Goal: Task Accomplishment & Management: Complete application form

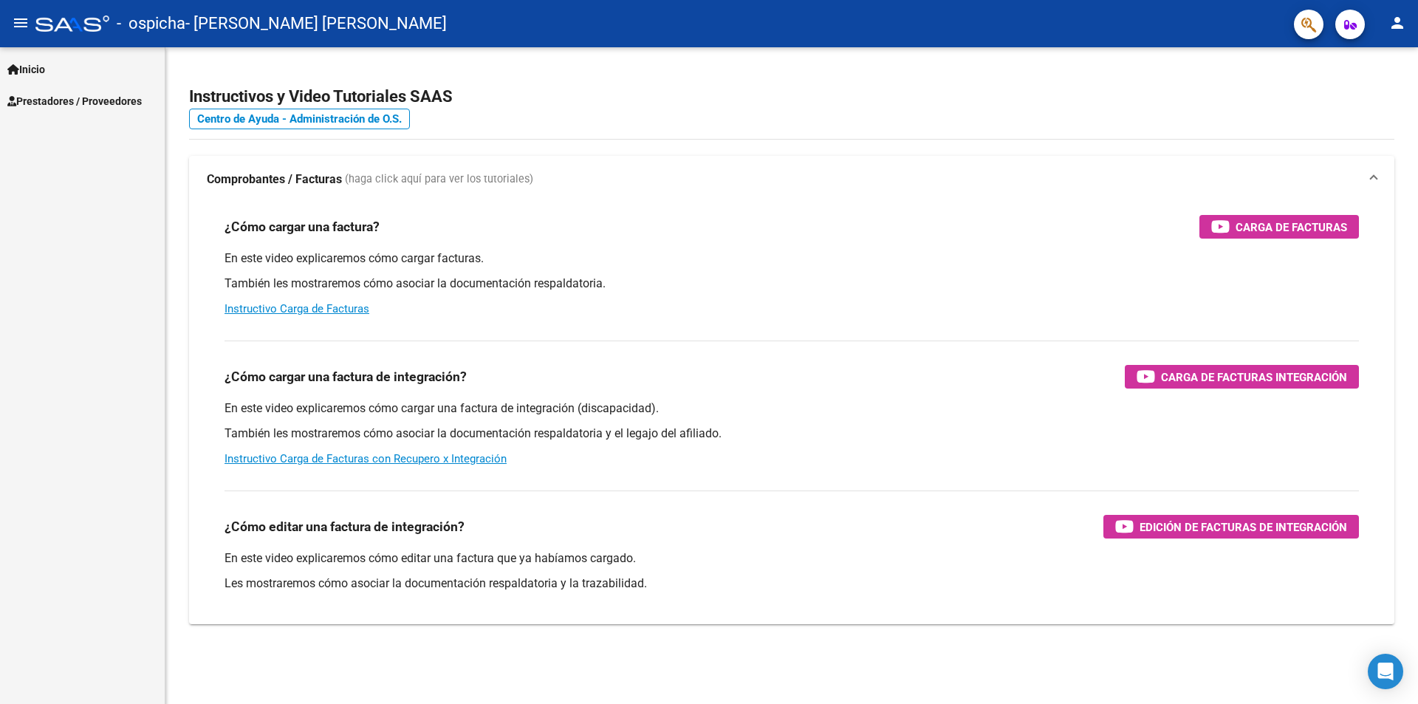
click at [1406, 15] on mat-icon "person" at bounding box center [1398, 23] width 18 height 18
click at [1375, 100] on button "exit_to_app Salir" at bounding box center [1367, 97] width 90 height 35
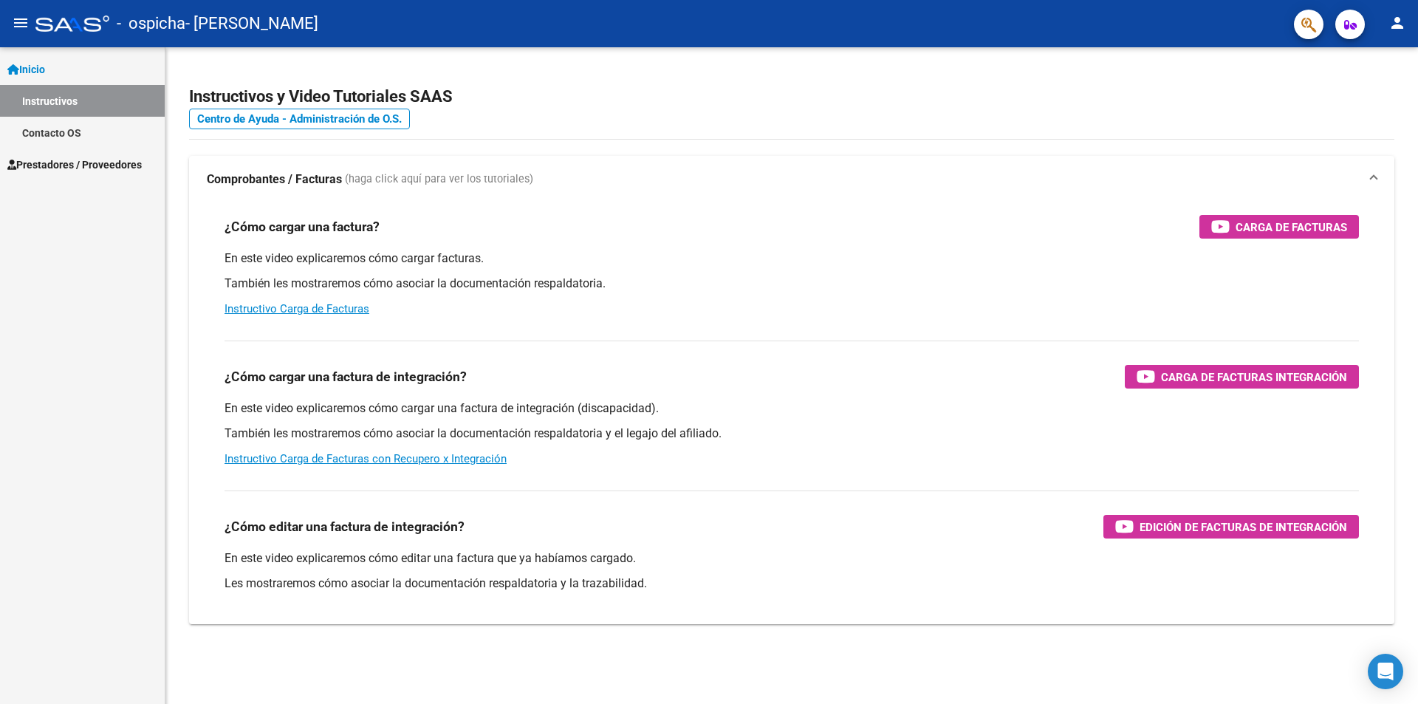
click at [50, 168] on span "Prestadores / Proveedores" at bounding box center [74, 165] width 134 height 16
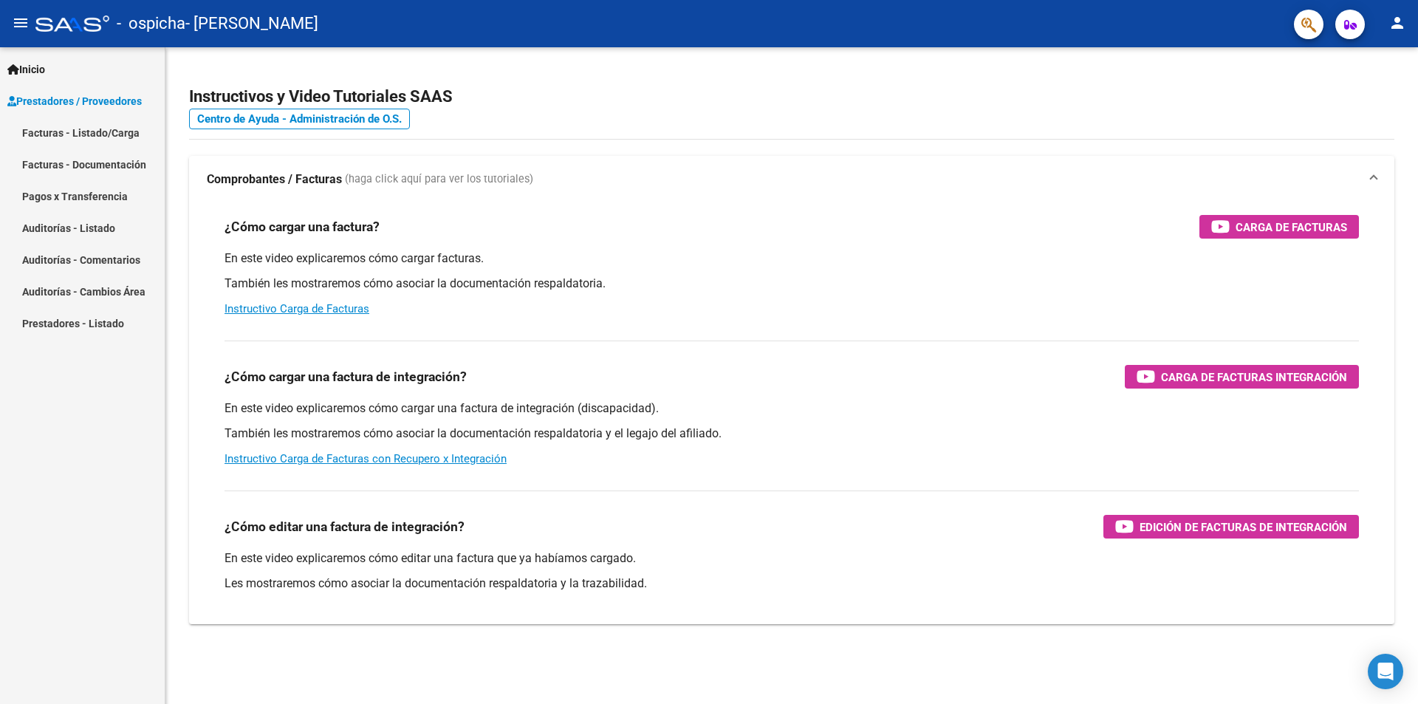
click at [81, 134] on link "Facturas - Listado/Carga" at bounding box center [82, 133] width 165 height 32
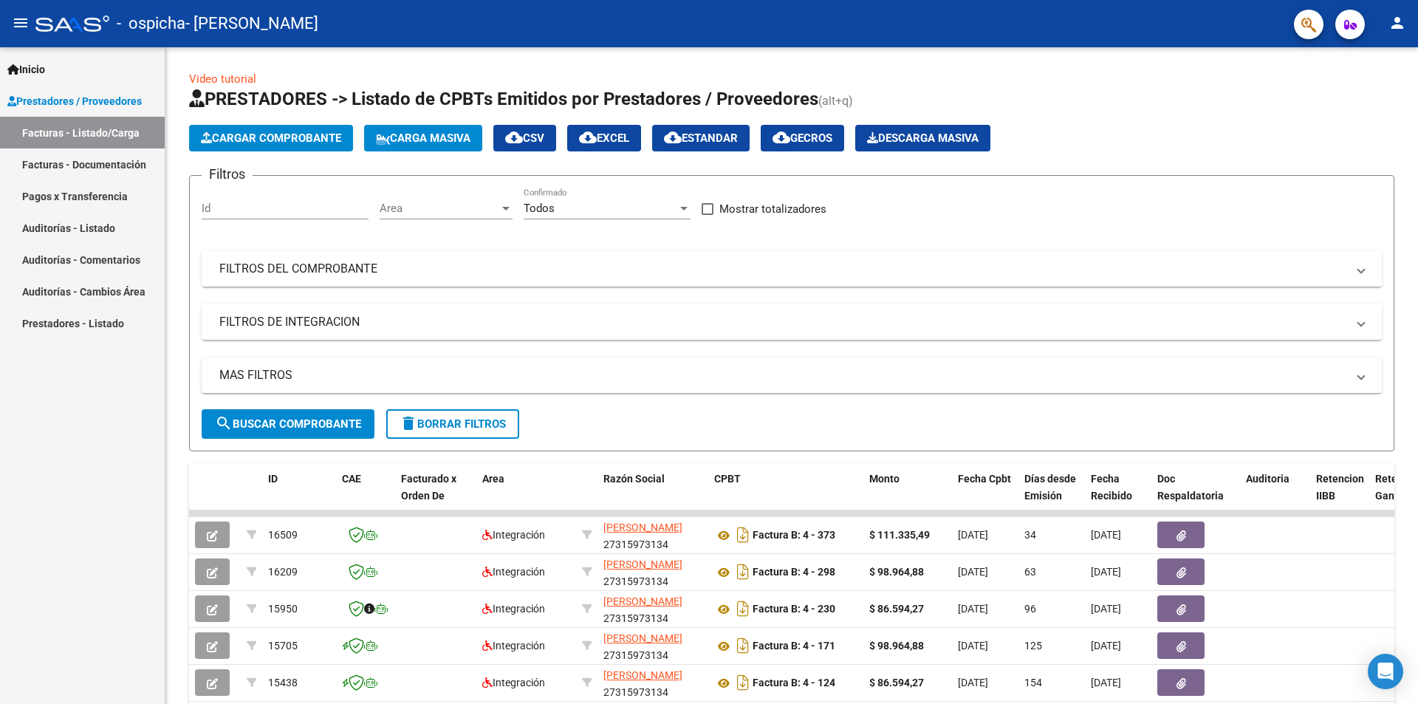
click at [295, 131] on button "Cargar Comprobante" at bounding box center [271, 138] width 164 height 27
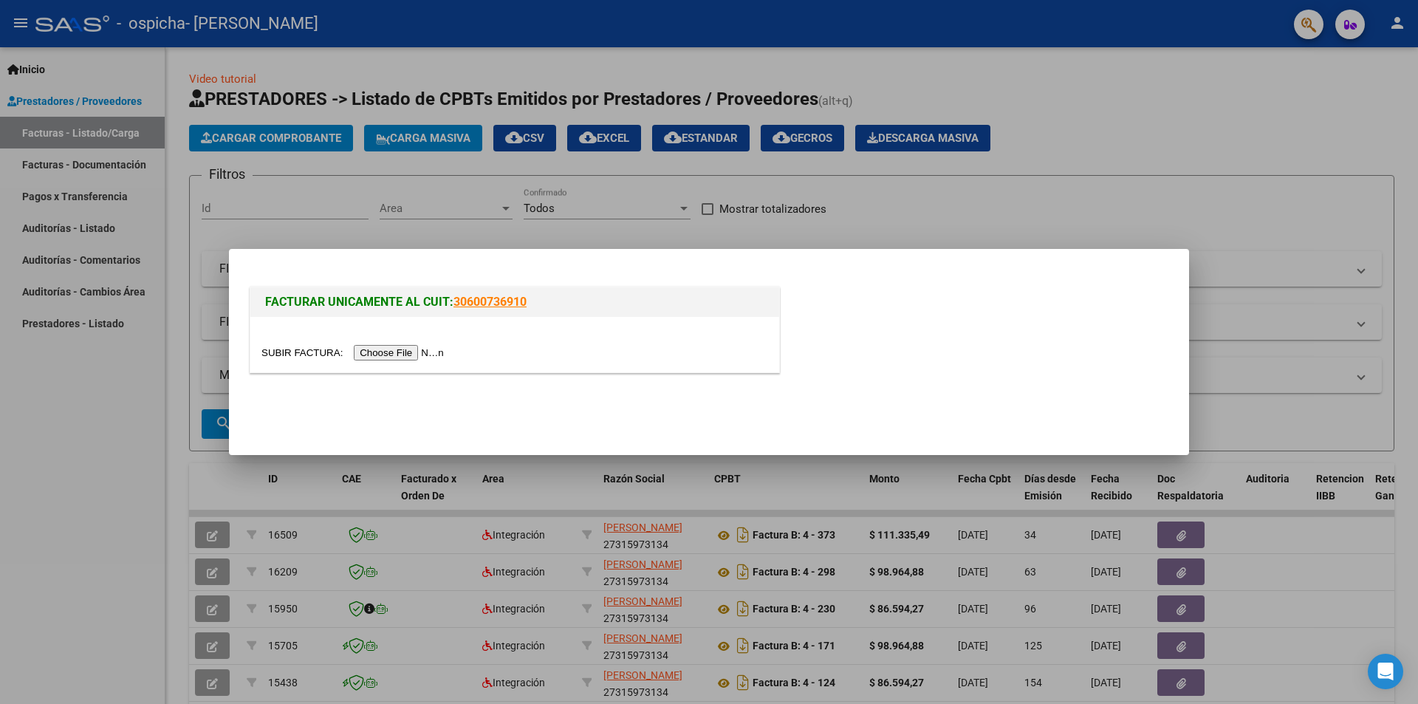
click at [404, 367] on div at bounding box center [514, 344] width 529 height 55
click at [408, 358] on input "file" at bounding box center [354, 353] width 187 height 16
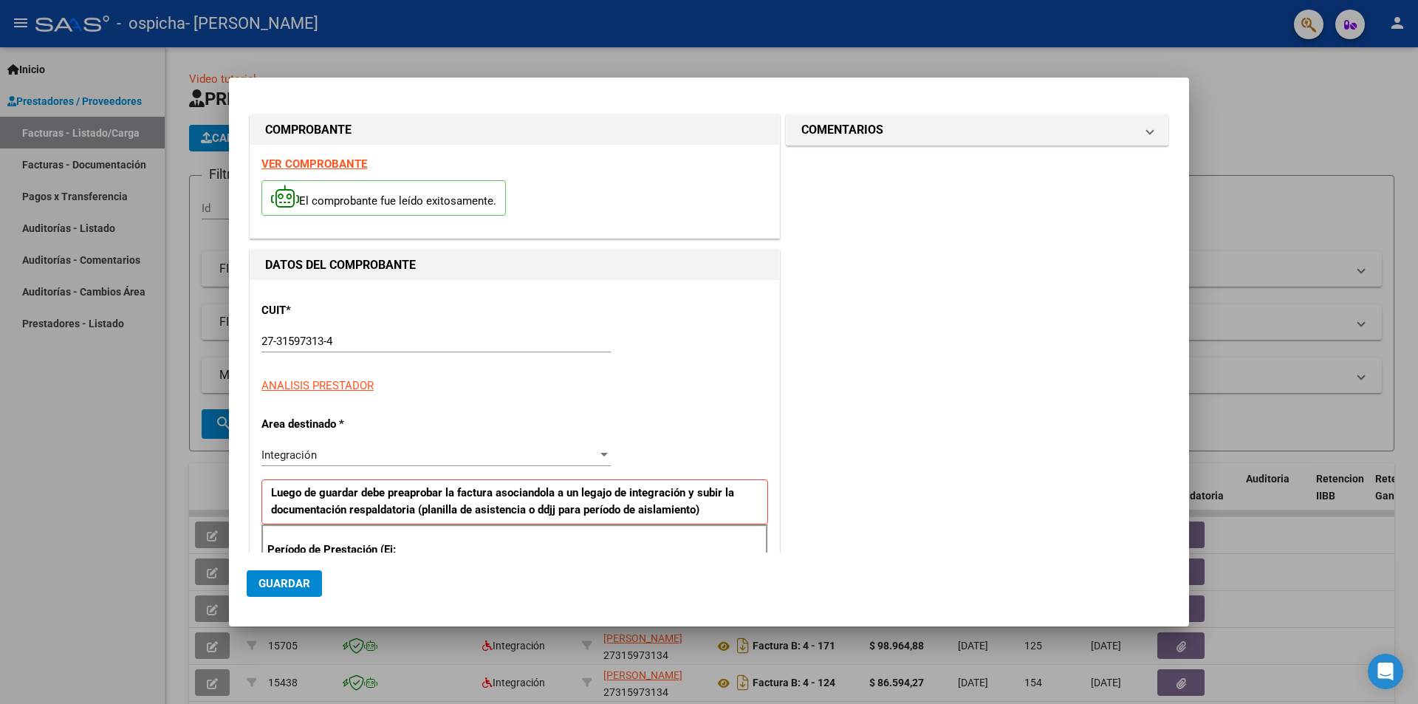
scroll to position [258, 0]
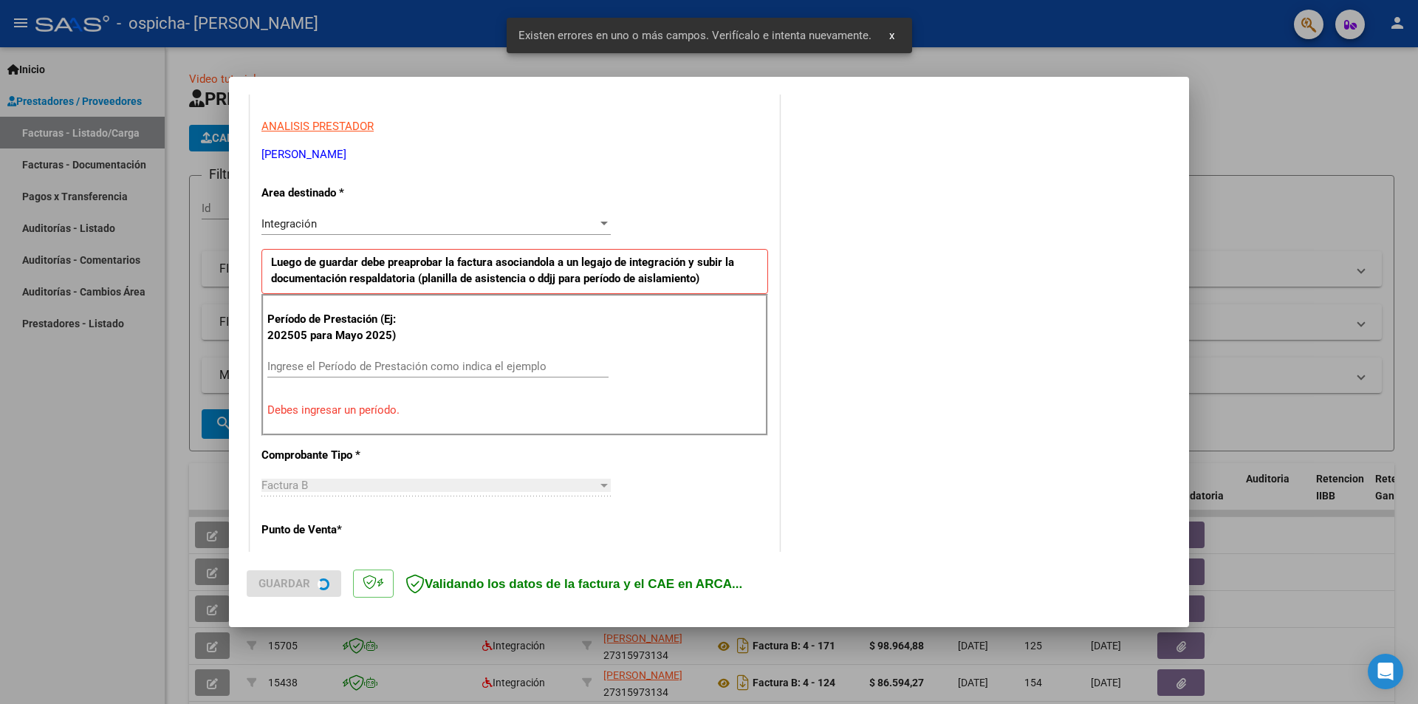
click at [344, 360] on input "Ingrese el Período de Prestación como indica el ejemplo" at bounding box center [437, 366] width 341 height 13
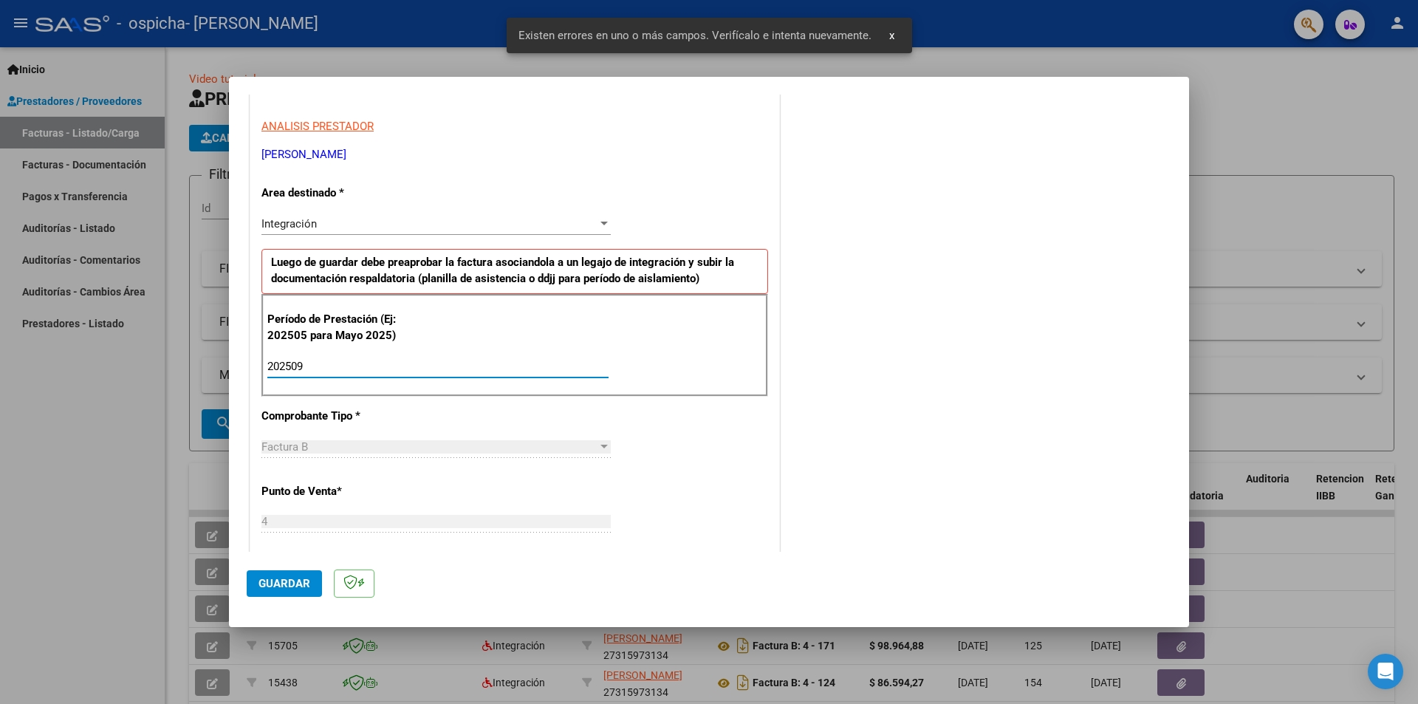
type input "202509"
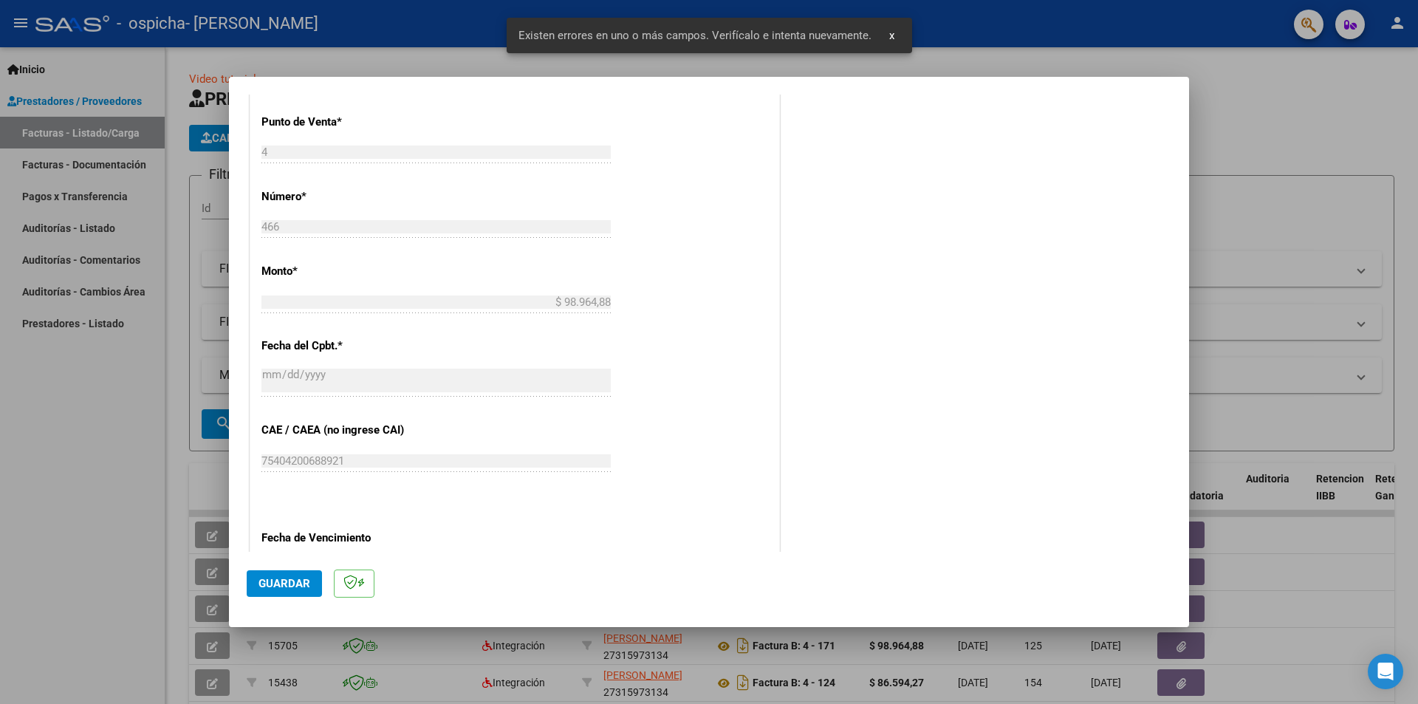
scroll to position [775, 0]
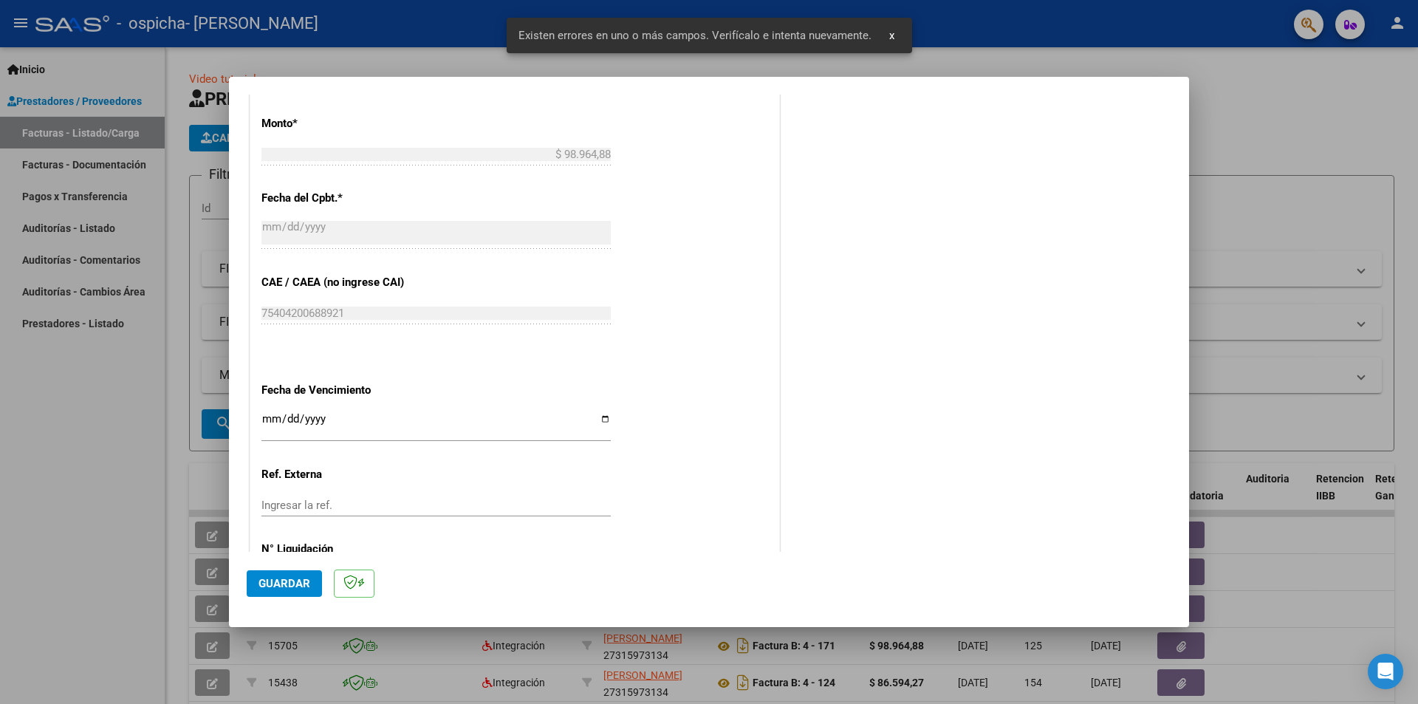
click at [269, 423] on input "Ingresar la fecha" at bounding box center [435, 425] width 349 height 24
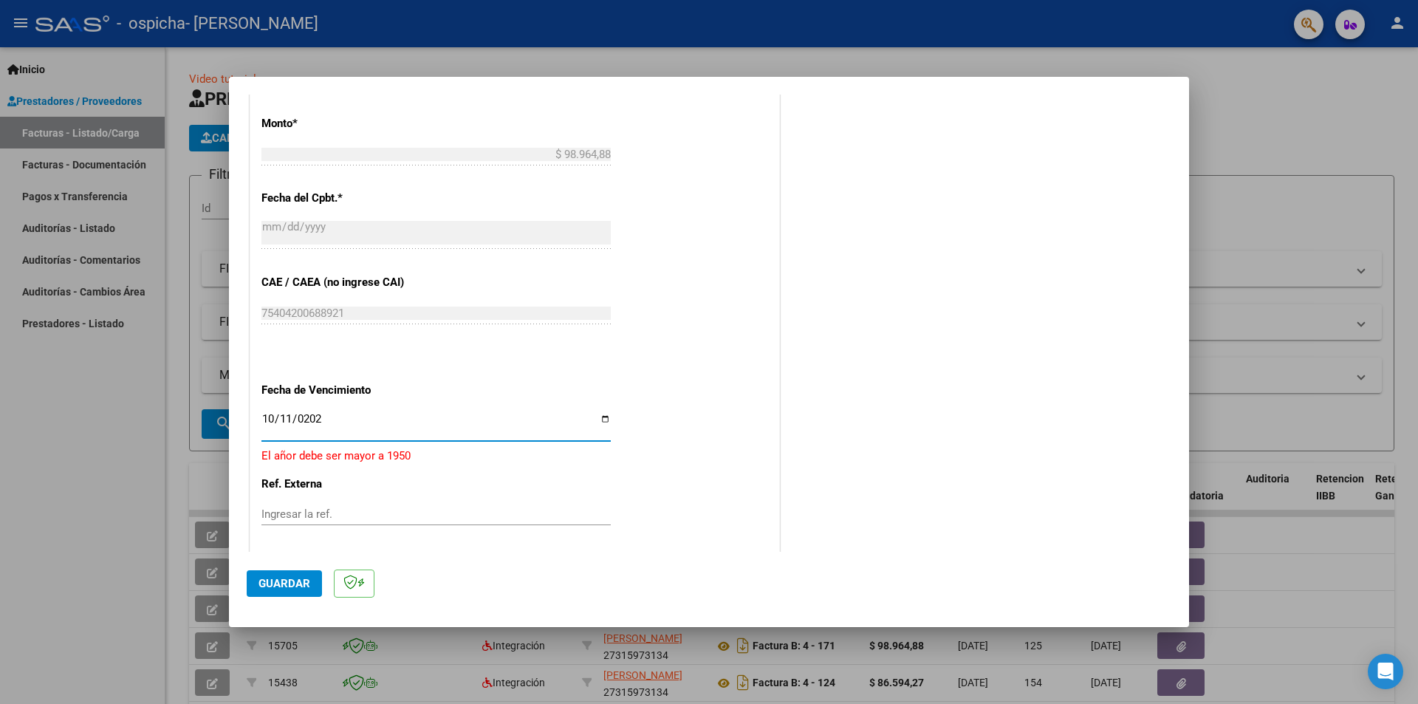
type input "[DATE]"
click at [281, 579] on span "Guardar" at bounding box center [285, 583] width 52 height 13
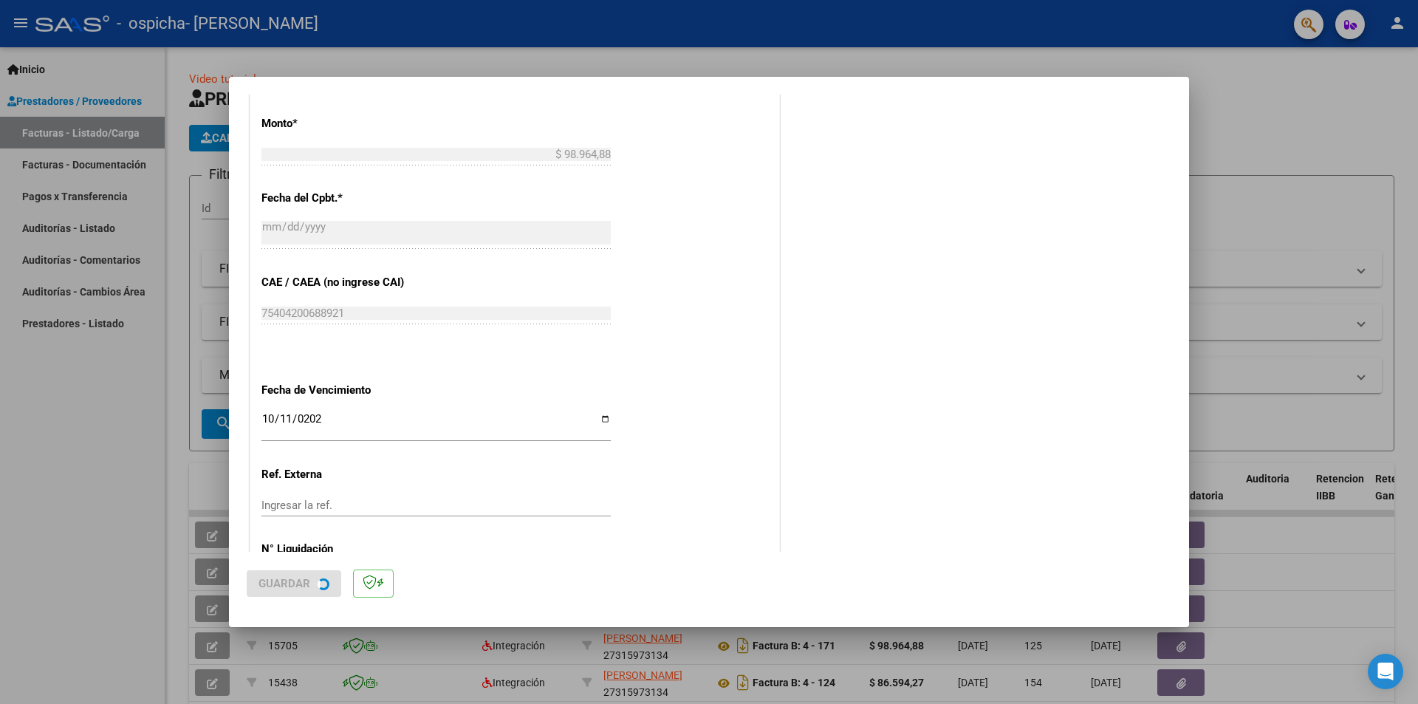
scroll to position [0, 0]
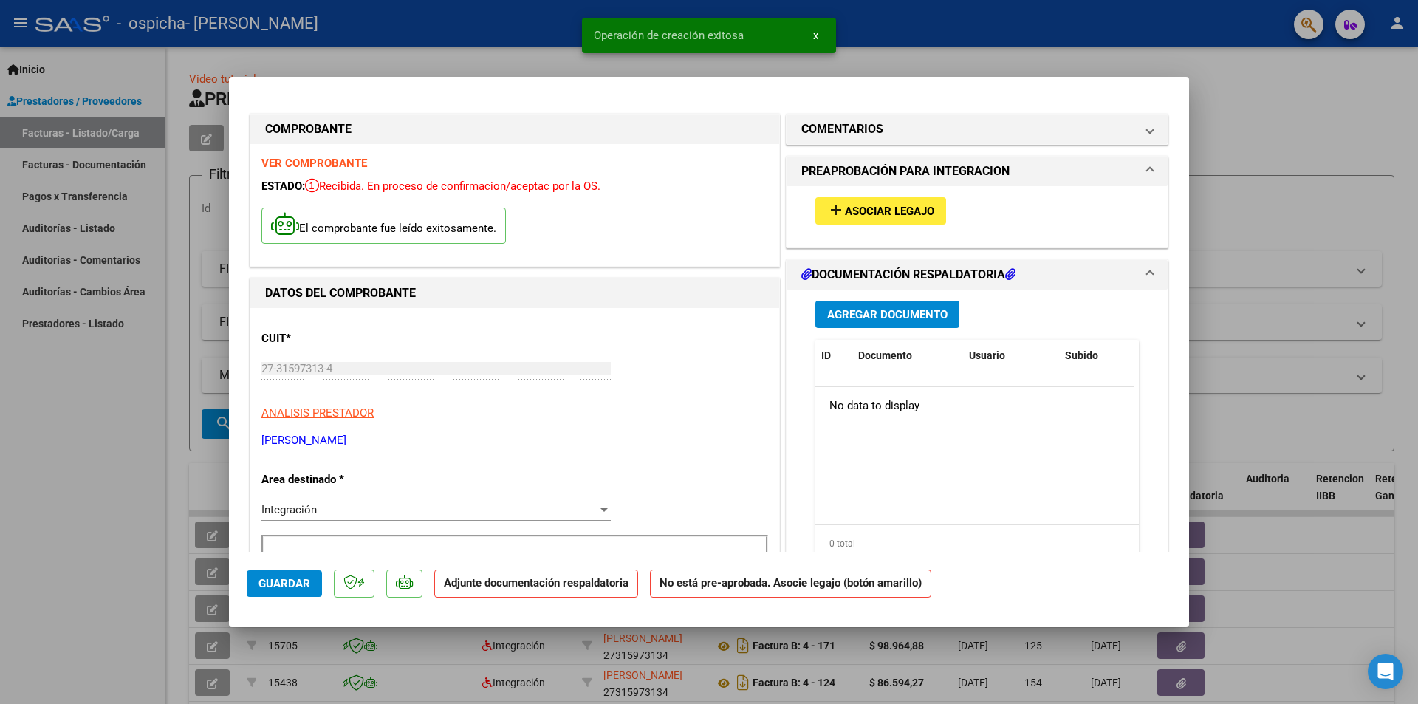
click at [862, 205] on span "Asociar Legajo" at bounding box center [889, 211] width 89 height 13
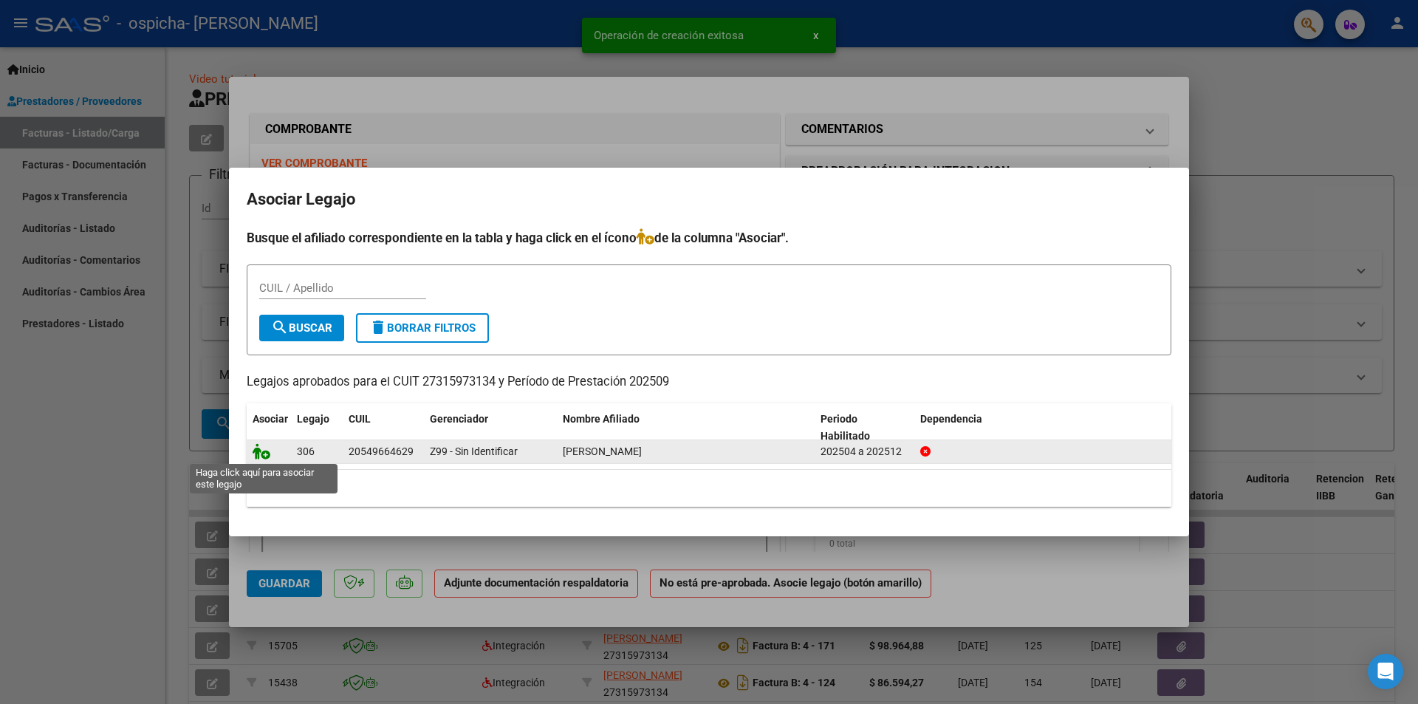
click at [256, 453] on icon at bounding box center [262, 451] width 18 height 16
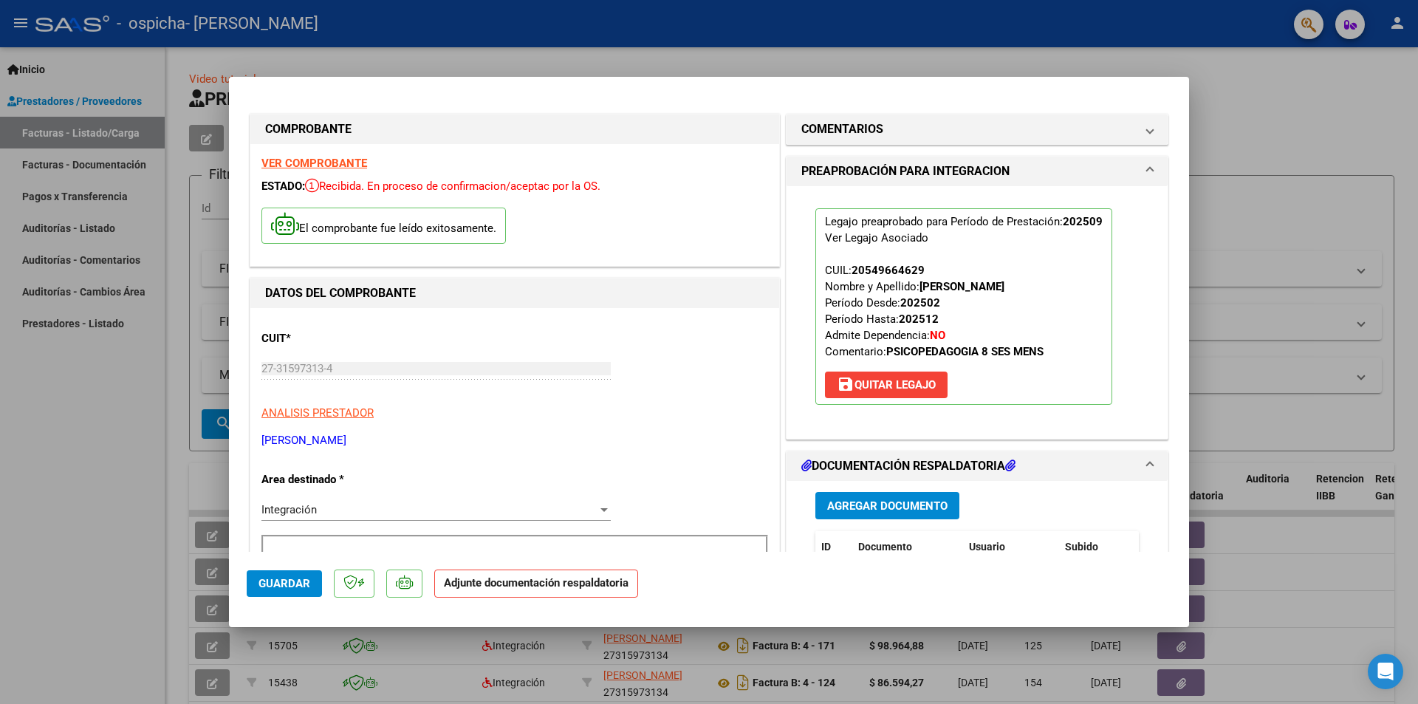
click at [865, 506] on span "Agregar Documento" at bounding box center [887, 505] width 120 height 13
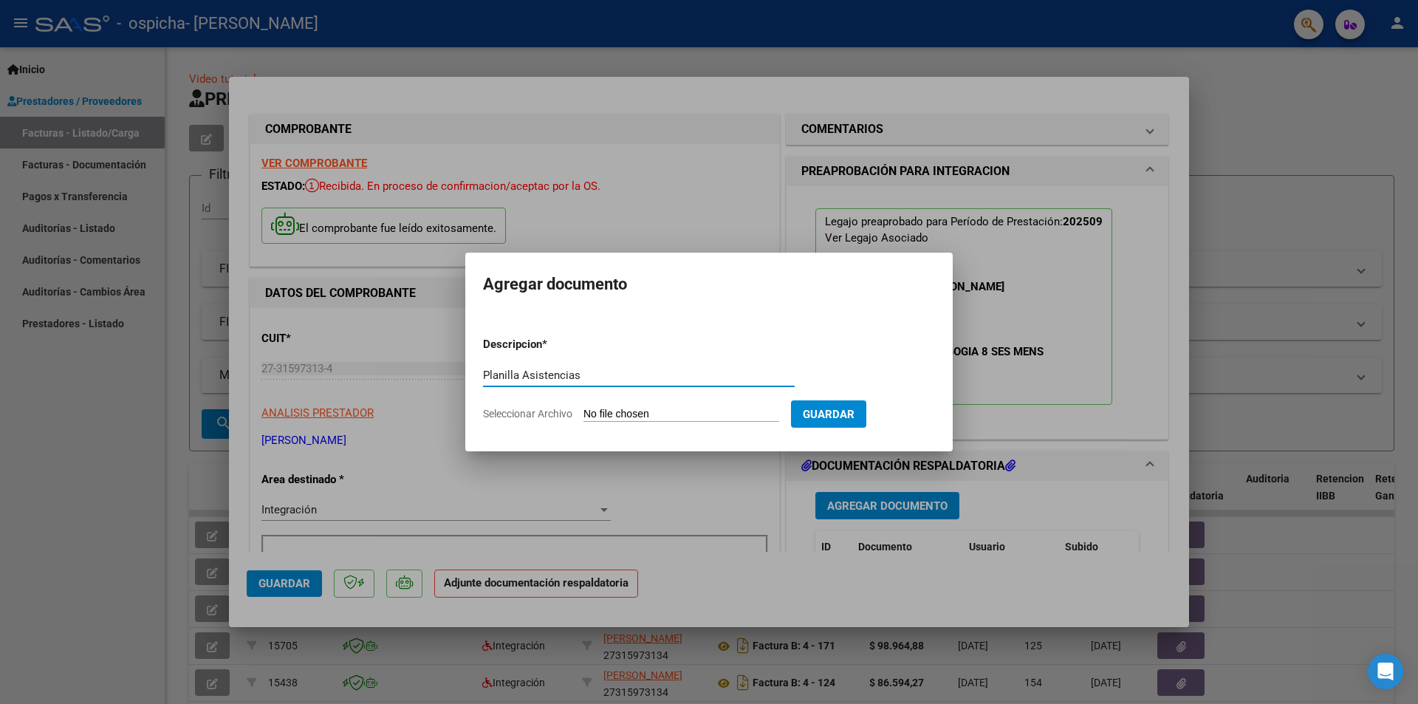
type input "Planilla Asistencias"
click at [598, 412] on input "Seleccionar Archivo" at bounding box center [681, 415] width 196 height 14
type input "C:\fakepath\asis PSP [PERSON_NAME] [DATE].pdf"
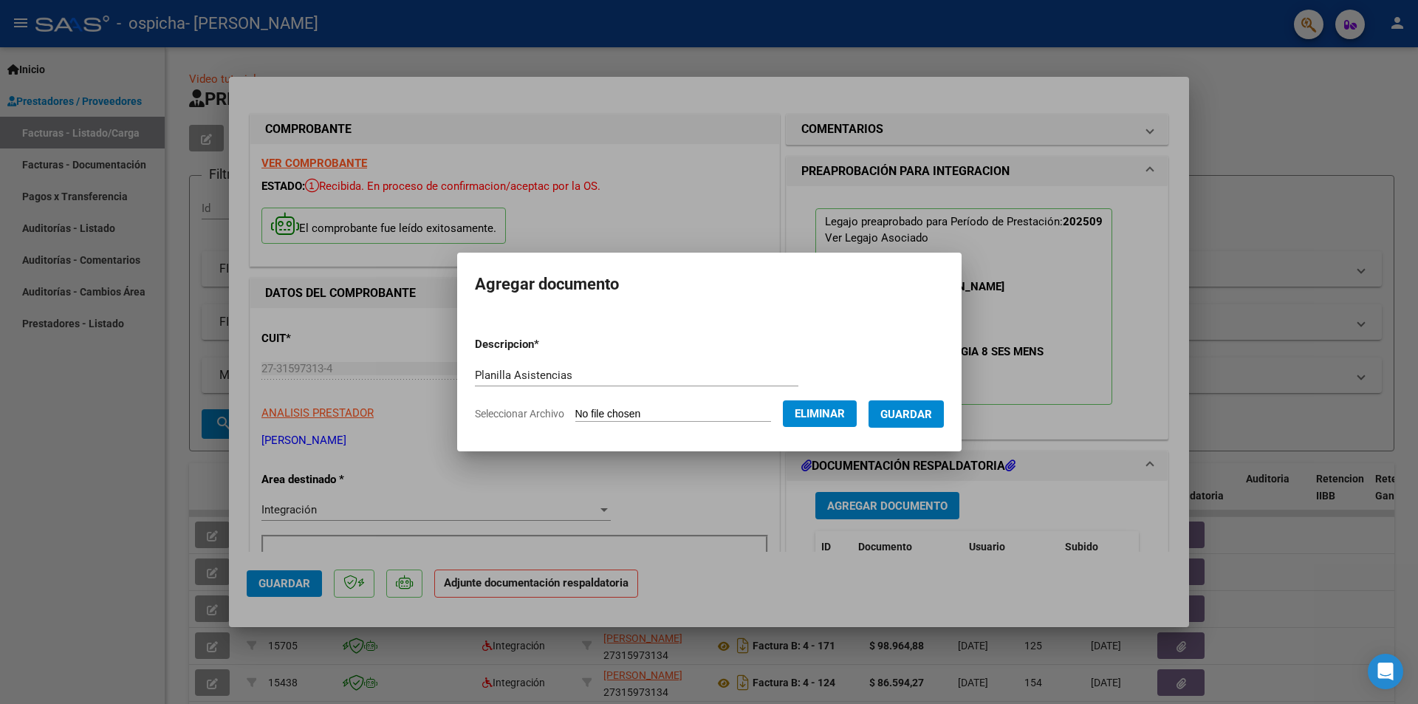
click at [923, 417] on span "Guardar" at bounding box center [906, 414] width 52 height 13
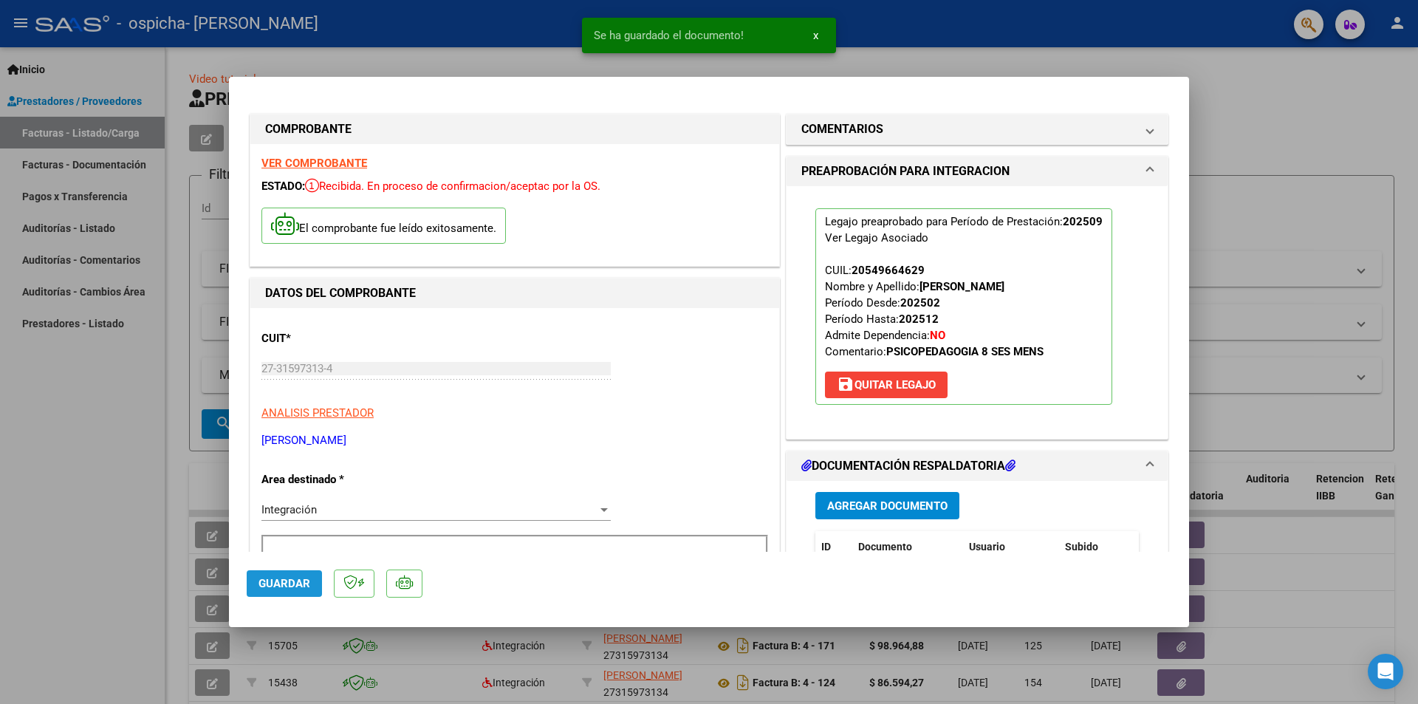
click at [284, 574] on button "Guardar" at bounding box center [284, 583] width 75 height 27
click at [1242, 290] on div at bounding box center [709, 352] width 1418 height 704
type input "$ 0,00"
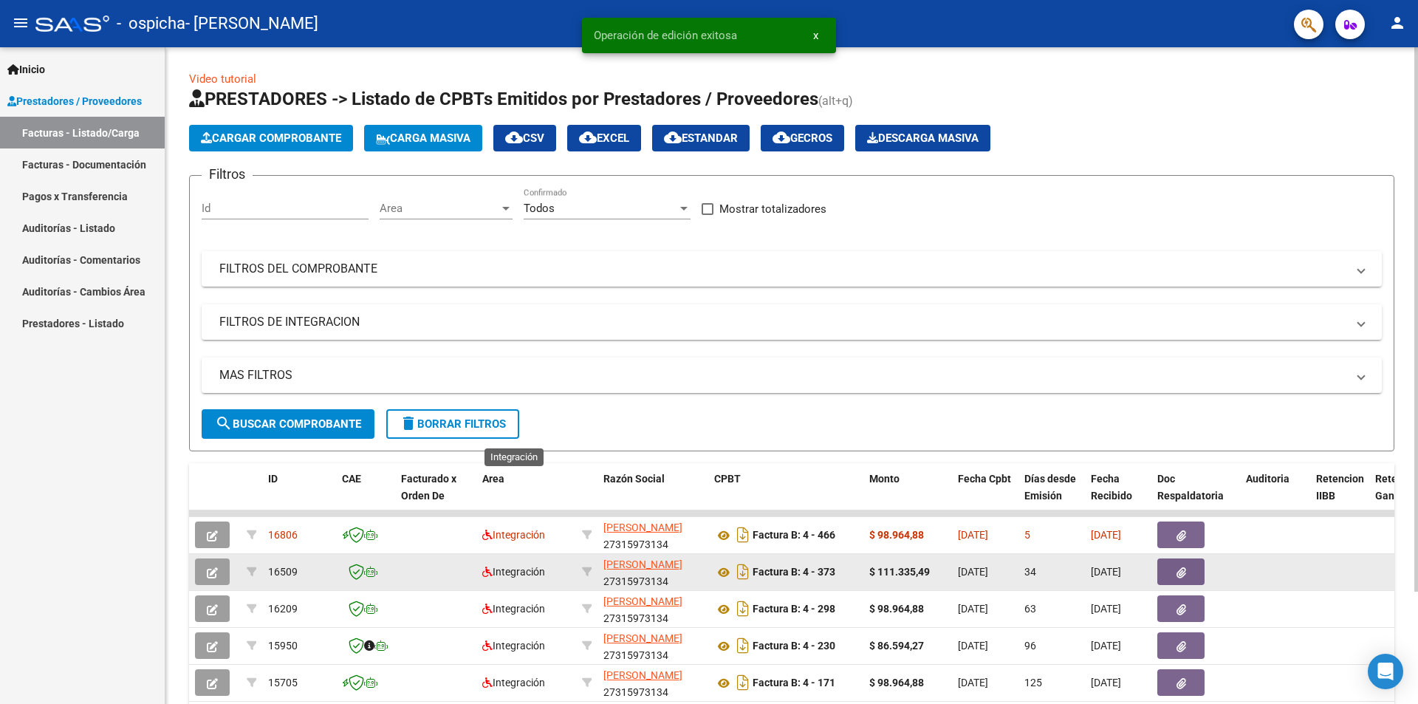
scroll to position [135, 0]
